Goal: Connect with others: Connect with others

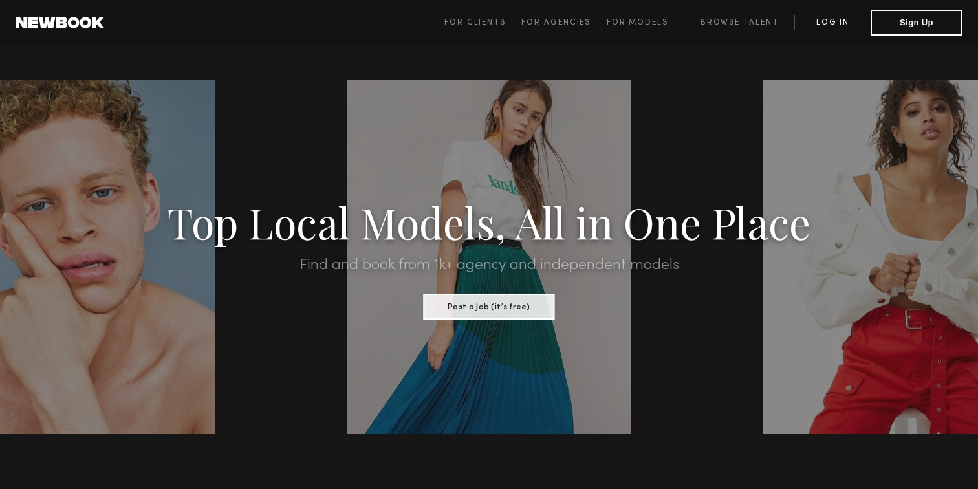
click at [830, 20] on link "Log in" at bounding box center [832, 23] width 76 height 16
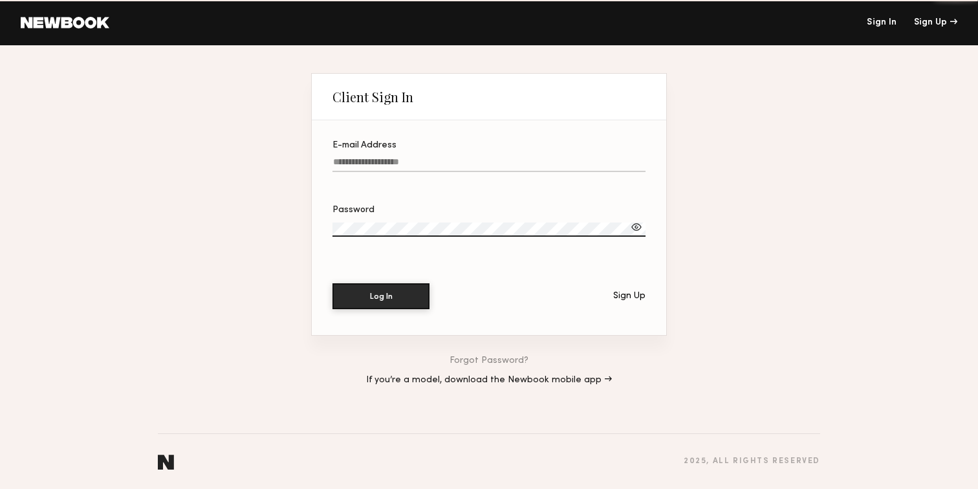
type input "**********"
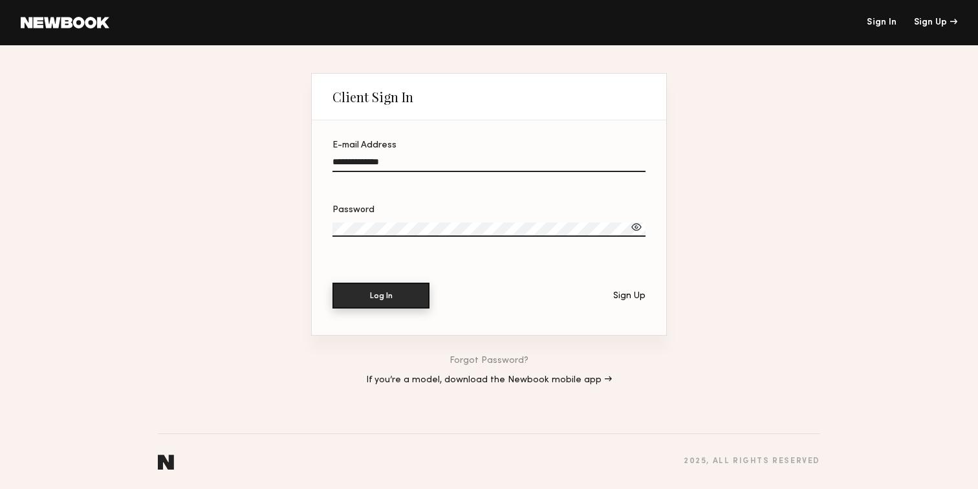
click at [384, 295] on button "Log In" at bounding box center [380, 296] width 97 height 26
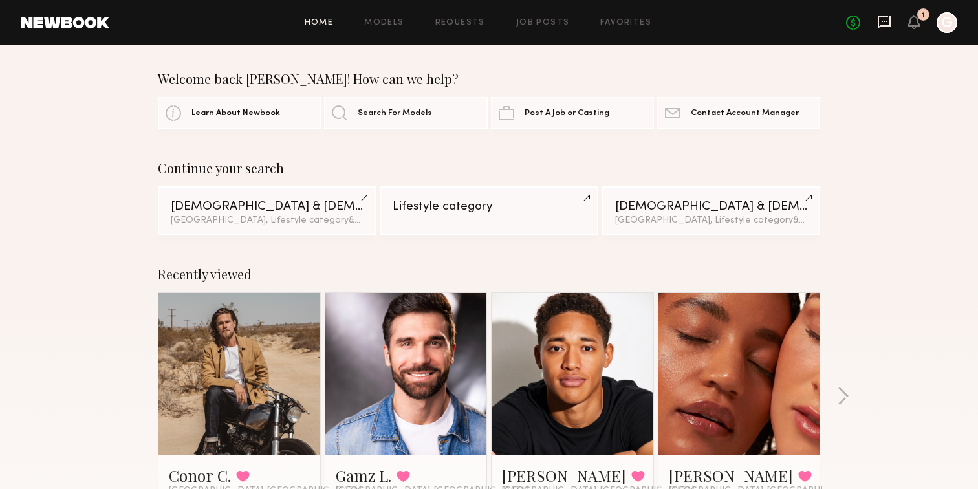
click at [881, 25] on icon at bounding box center [883, 22] width 13 height 12
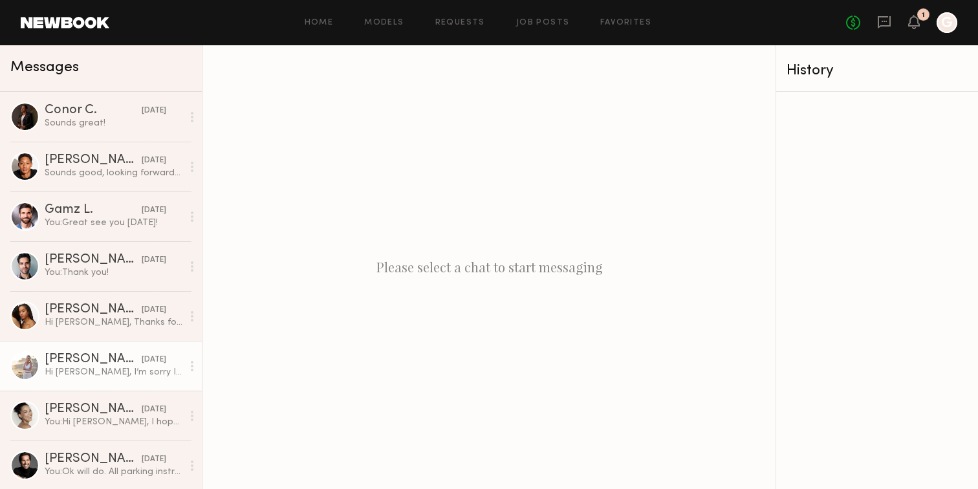
click at [94, 363] on div "[PERSON_NAME]" at bounding box center [93, 359] width 97 height 13
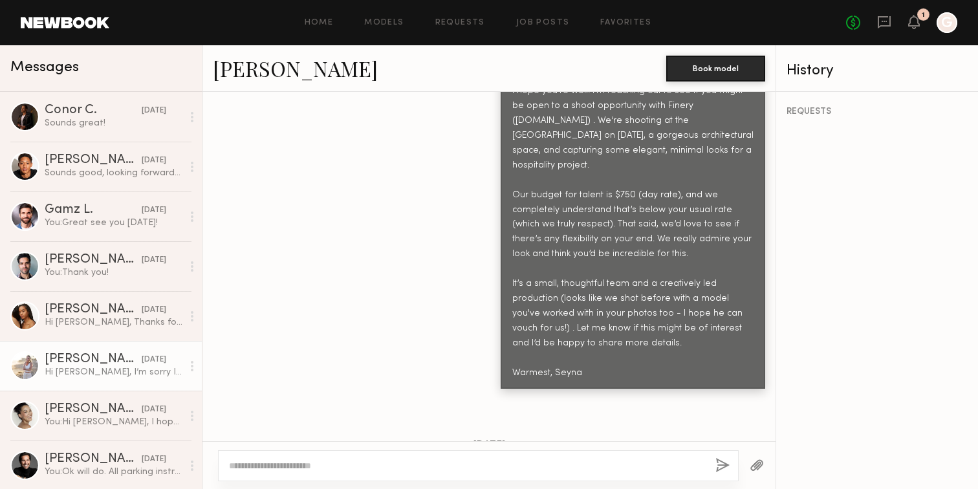
scroll to position [700, 0]
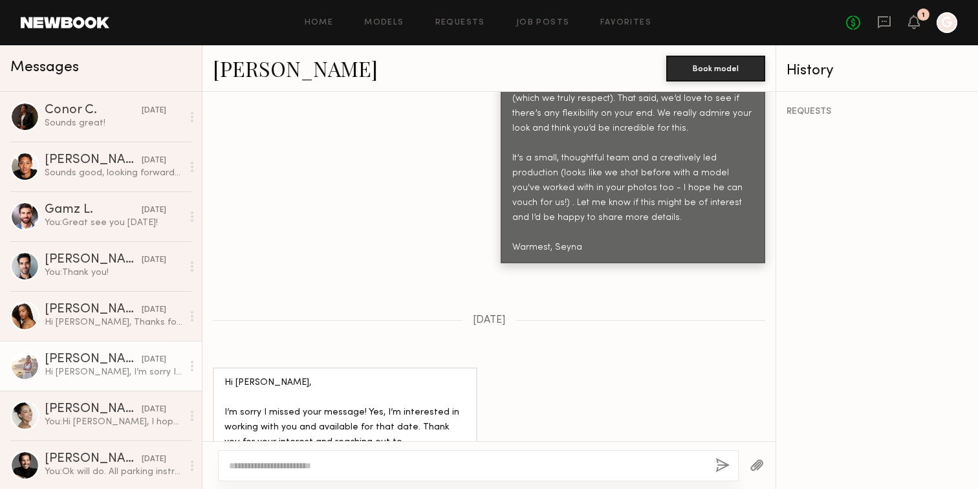
click at [250, 75] on link "[PERSON_NAME]" at bounding box center [295, 68] width 165 height 28
